Goal: Task Accomplishment & Management: Complete application form

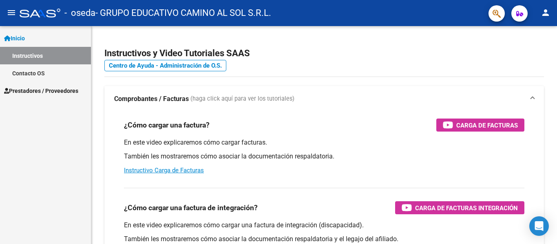
click at [53, 85] on link "Prestadores / Proveedores" at bounding box center [45, 91] width 91 height 18
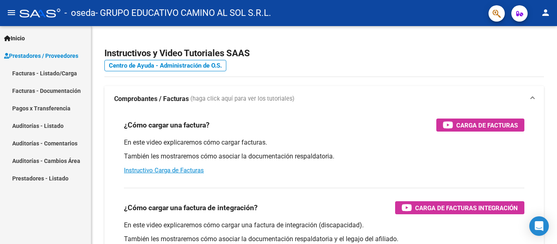
click at [58, 70] on link "Facturas - Listado/Carga" at bounding box center [45, 73] width 91 height 18
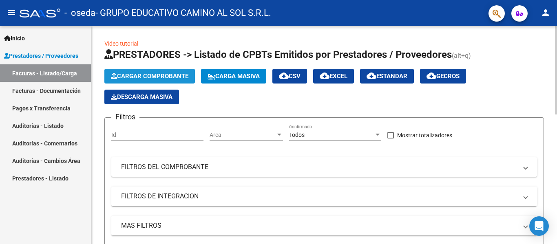
click at [135, 73] on button "Cargar Comprobante" at bounding box center [149, 76] width 91 height 15
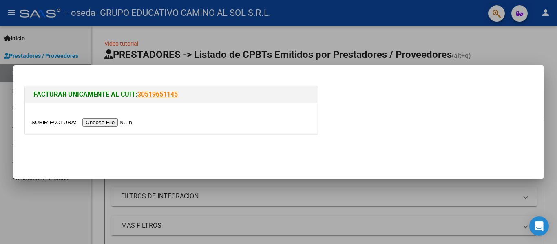
click at [97, 121] on input "file" at bounding box center [82, 122] width 103 height 9
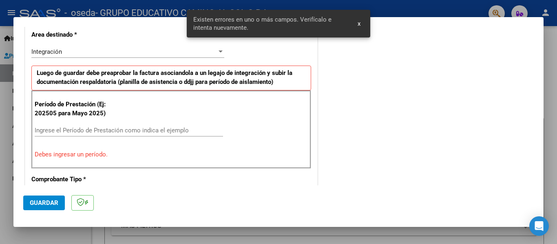
scroll to position [189, 0]
click at [153, 125] on div "Ingrese el Período de Prestación como indica el ejemplo" at bounding box center [129, 130] width 189 height 12
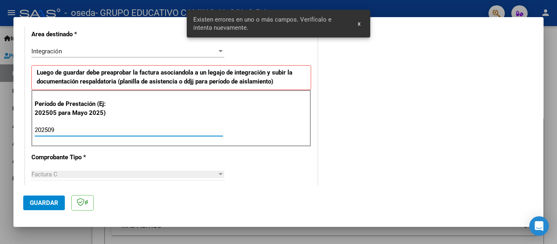
type input "202509"
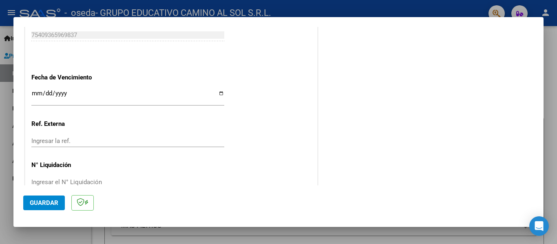
scroll to position [516, 0]
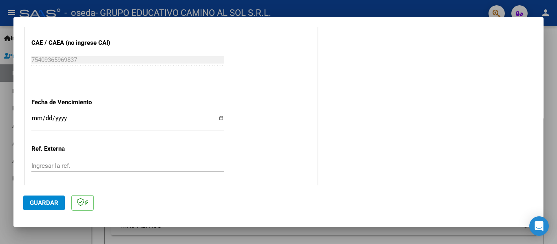
click at [217, 120] on input "Ingresar la fecha" at bounding box center [127, 121] width 193 height 13
type input "[DATE]"
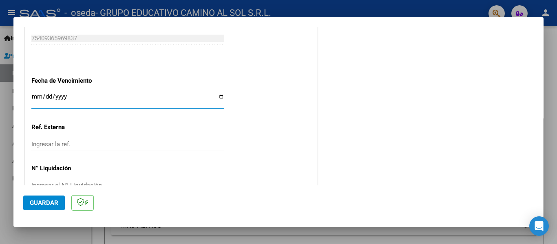
scroll to position [557, 0]
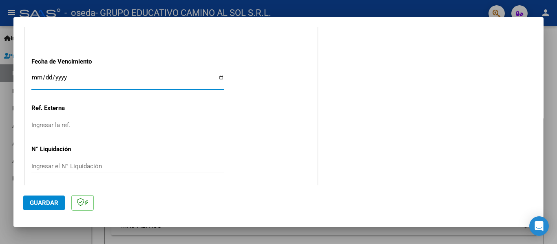
click at [47, 201] on span "Guardar" at bounding box center [44, 203] width 29 height 7
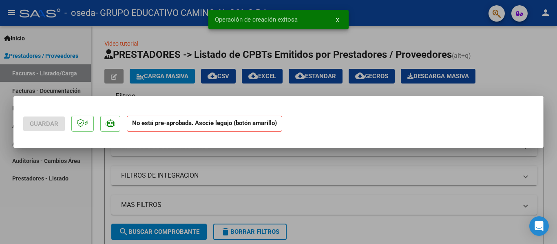
scroll to position [0, 0]
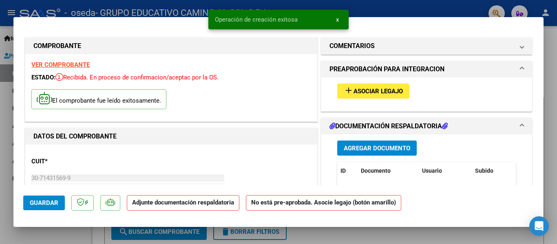
click at [368, 93] on span "Asociar Legajo" at bounding box center [378, 91] width 49 height 7
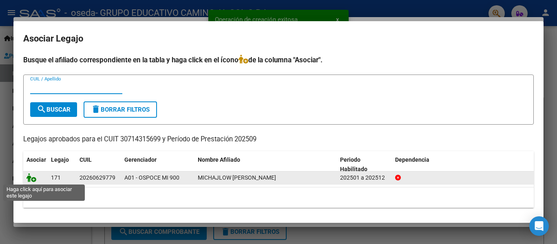
click at [30, 178] on icon at bounding box center [32, 177] width 10 height 9
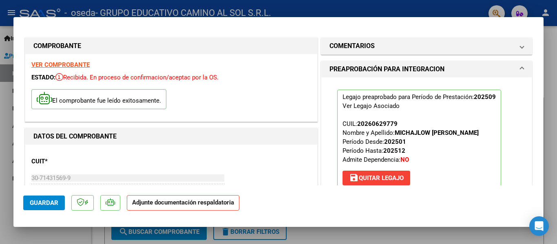
scroll to position [122, 0]
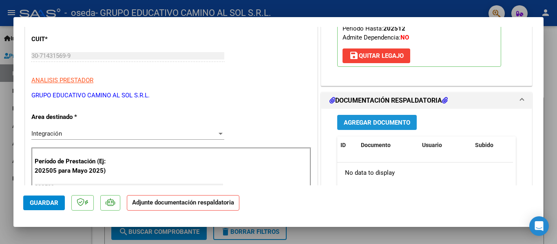
click at [377, 125] on span "Agregar Documento" at bounding box center [377, 122] width 67 height 7
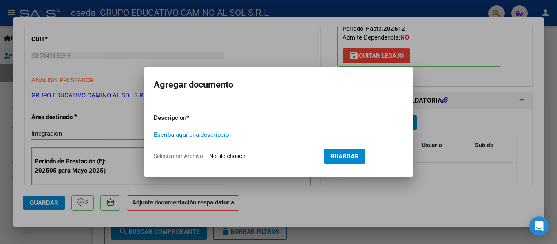
click at [255, 153] on input "Seleccionar Archivo" at bounding box center [263, 157] width 108 height 8
type input "C:\fakepath\Planilla Asistencia michajlow.pdf"
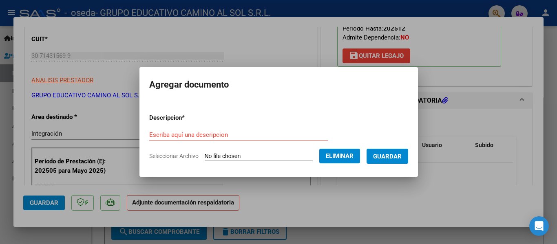
click at [193, 122] on p "Descripcion *" at bounding box center [188, 117] width 78 height 9
click at [197, 132] on input "Escriba aquí una descripcion" at bounding box center [238, 134] width 179 height 7
type input "asistencia"
click at [395, 158] on span "Guardar" at bounding box center [387, 156] width 29 height 7
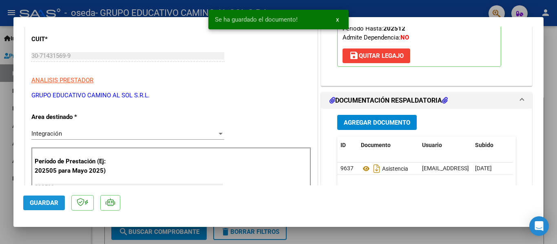
click at [37, 204] on span "Guardar" at bounding box center [44, 203] width 29 height 7
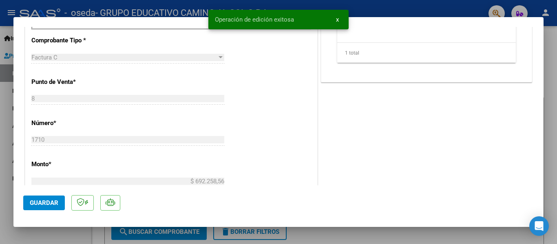
scroll to position [408, 0]
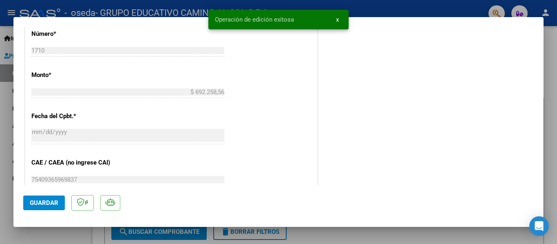
click at [0, 109] on div at bounding box center [278, 122] width 557 height 244
type input "$ 0,00"
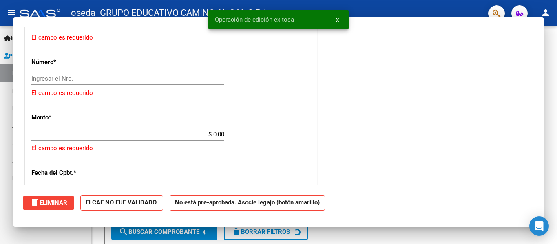
scroll to position [383, 0]
